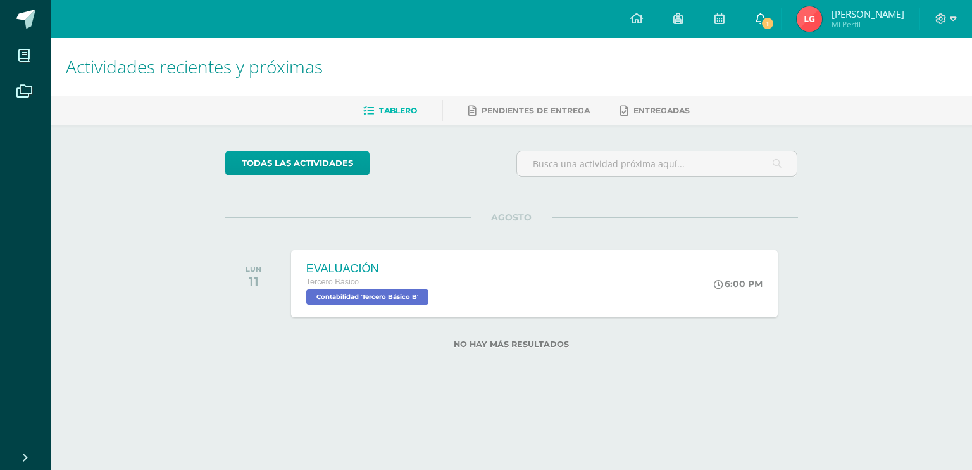
click at [775, 23] on span "1" at bounding box center [768, 23] width 14 height 14
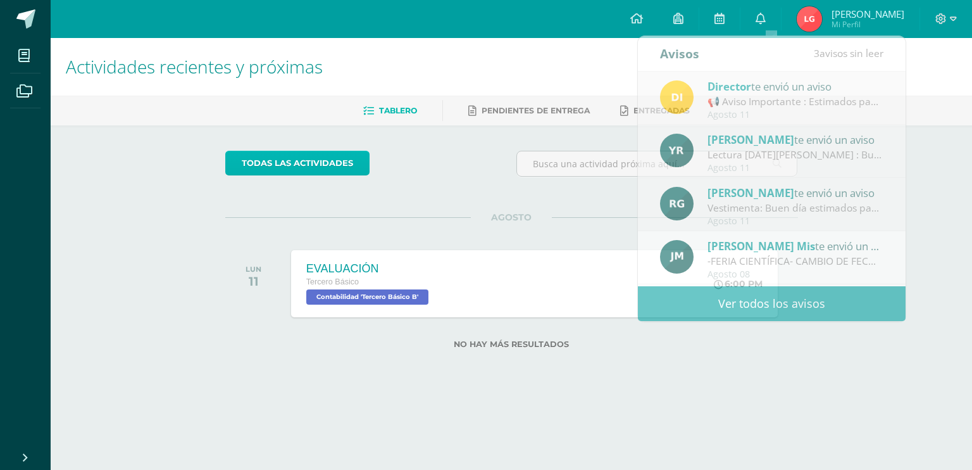
click at [299, 160] on link "todas las Actividades" at bounding box center [297, 163] width 144 height 25
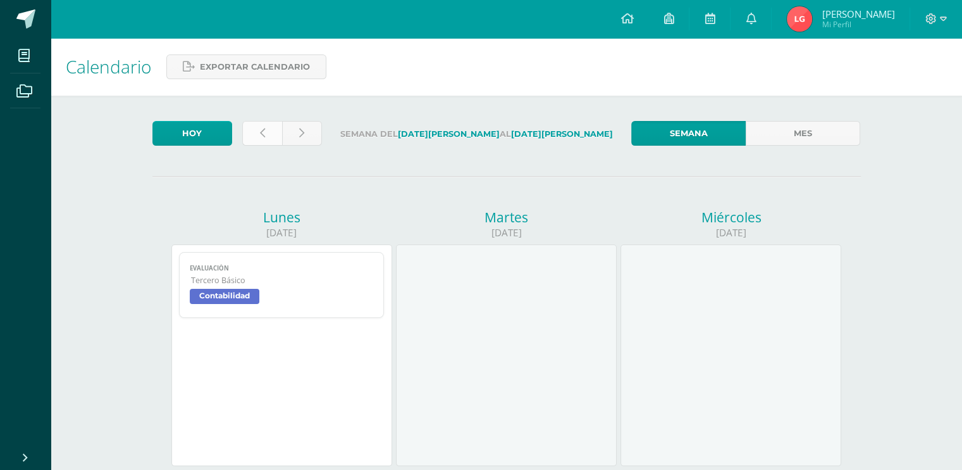
click at [265, 131] on link at bounding box center [262, 133] width 40 height 25
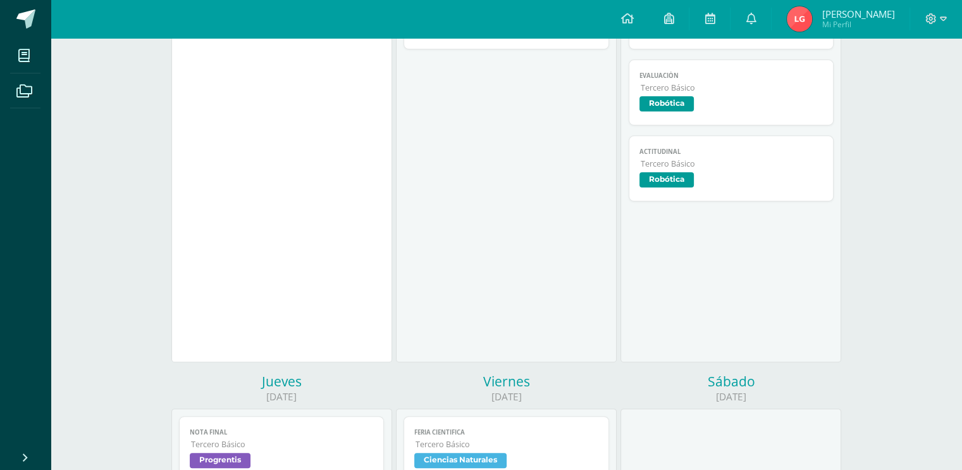
scroll to position [202, 0]
